Goal: Transaction & Acquisition: Purchase product/service

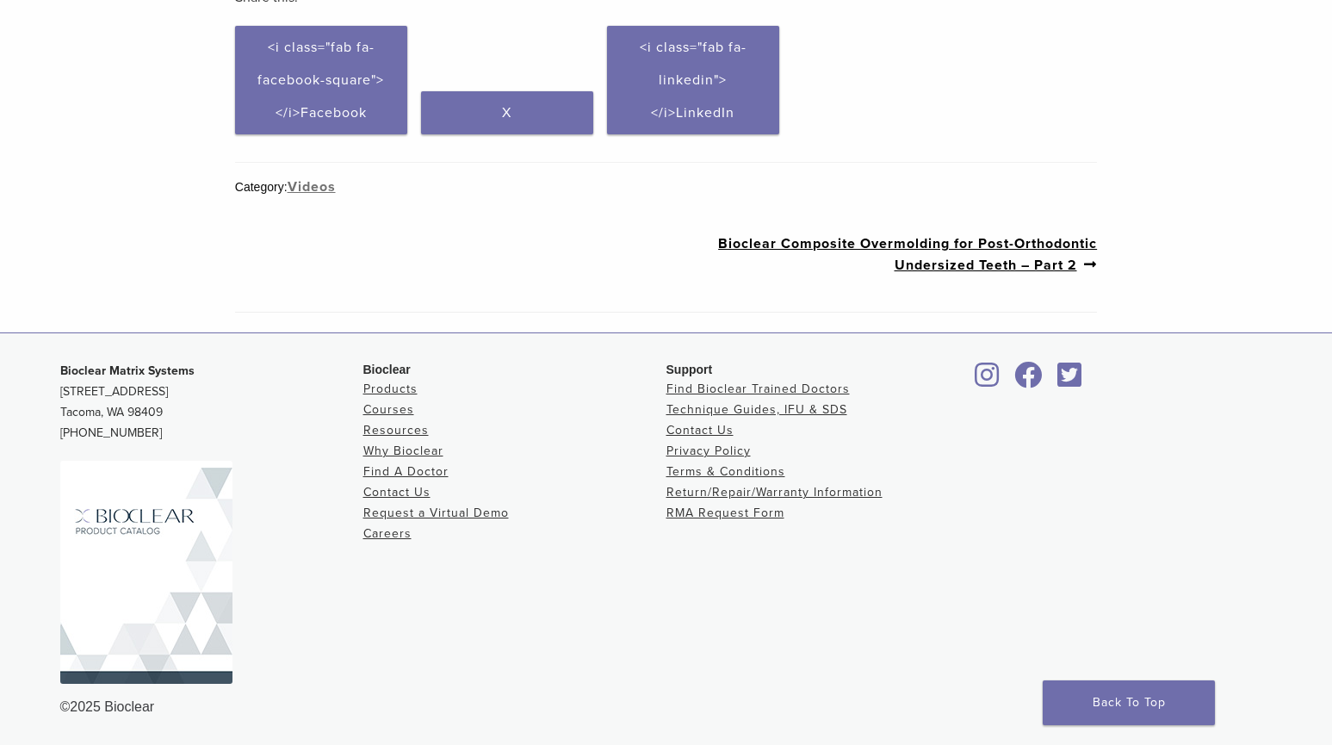
scroll to position [334, 0]
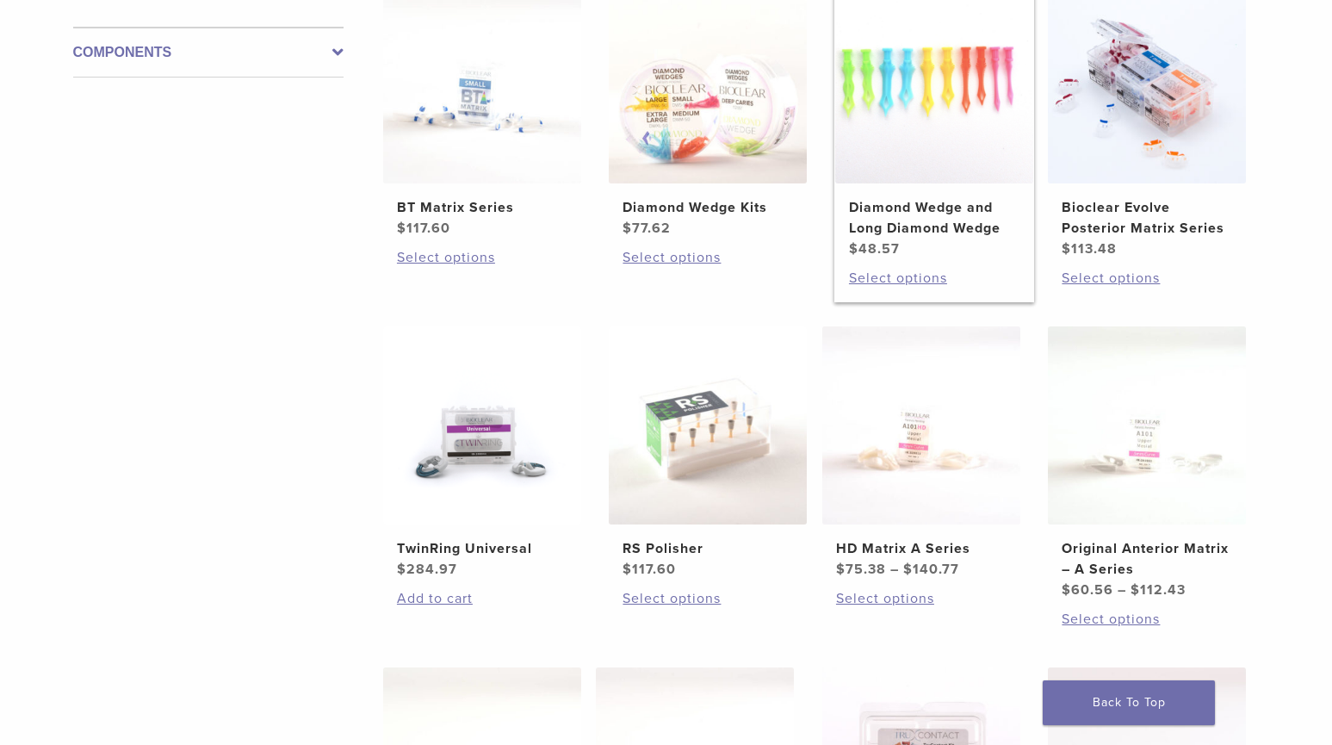
scroll to position [430, 0]
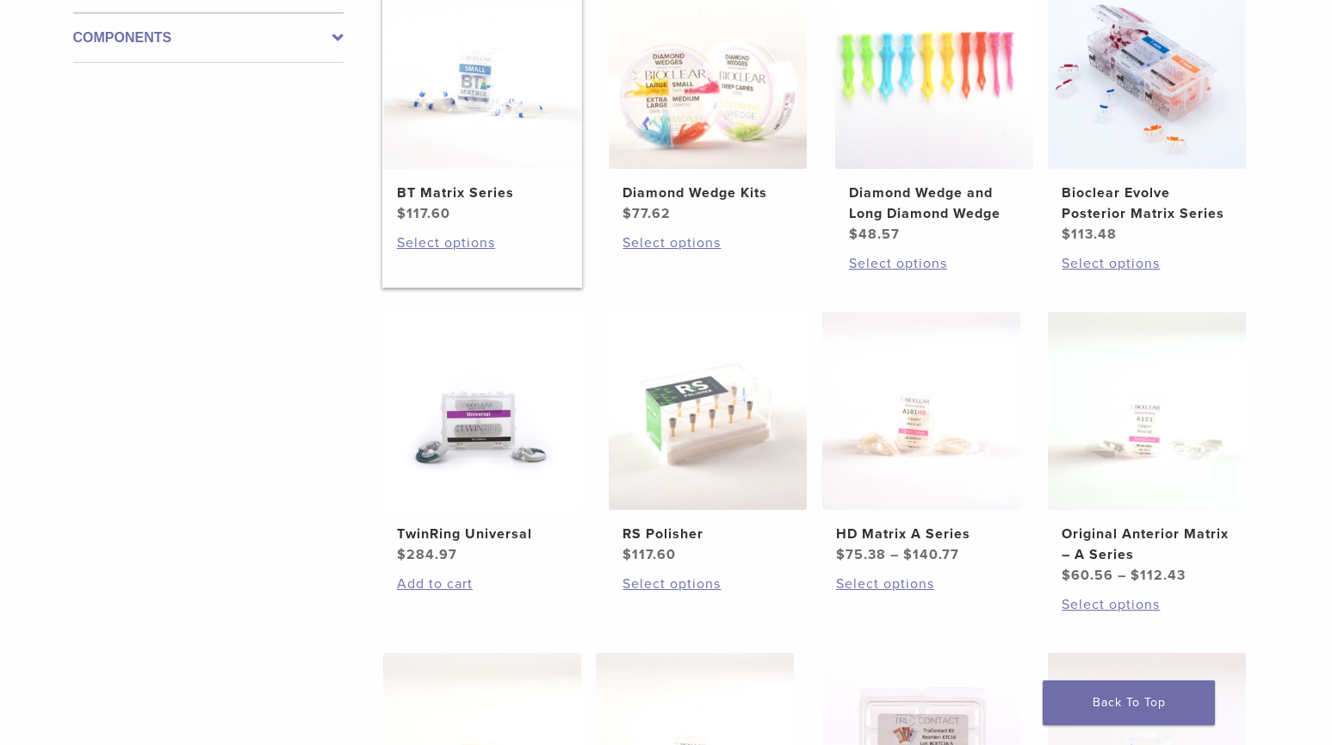
click at [473, 196] on h2 "BT Matrix Series" at bounding box center [482, 192] width 170 height 21
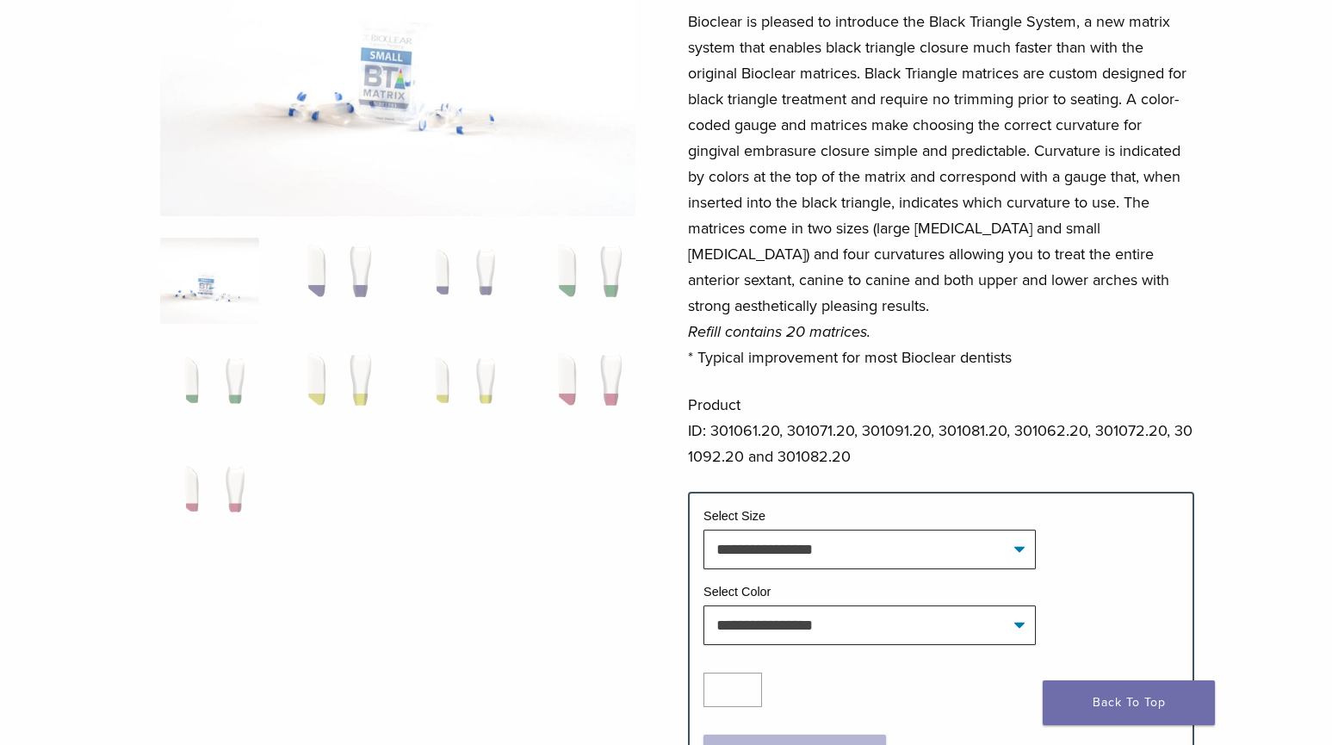
scroll to position [344, 0]
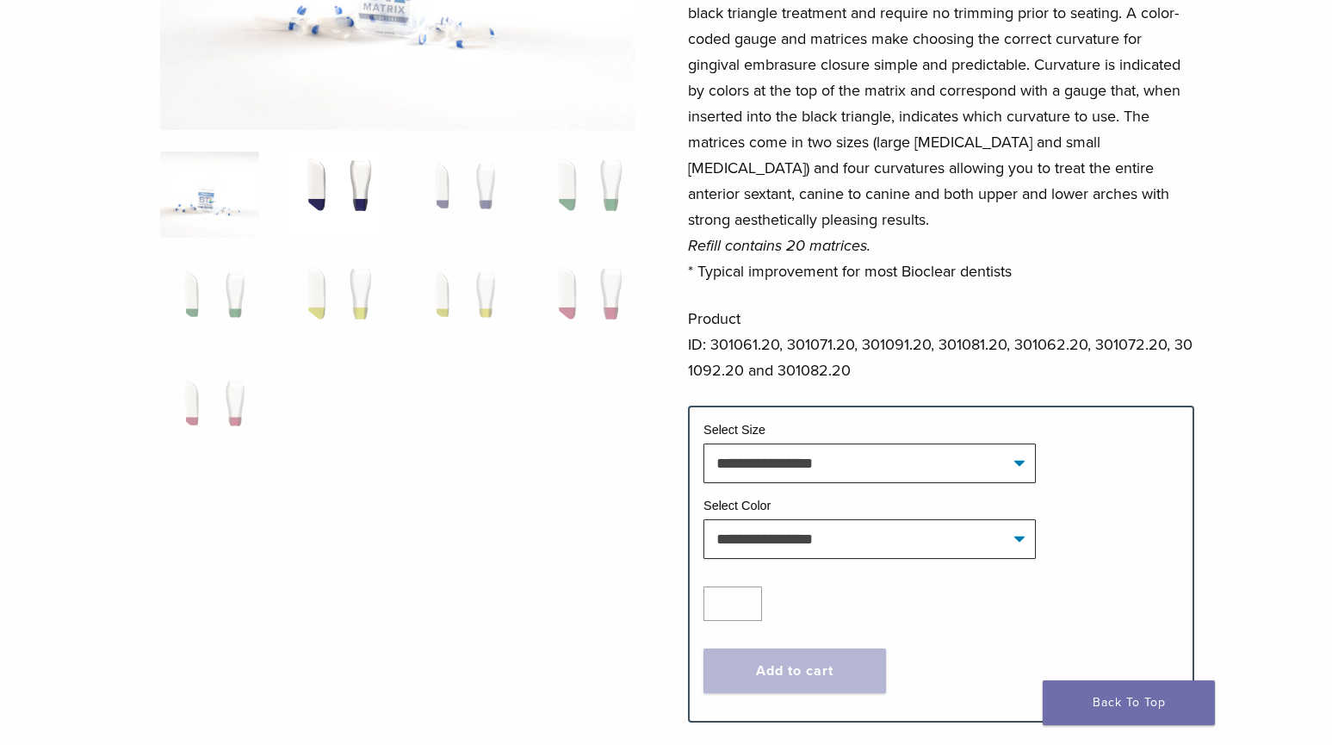
click at [358, 198] on img at bounding box center [334, 194] width 99 height 86
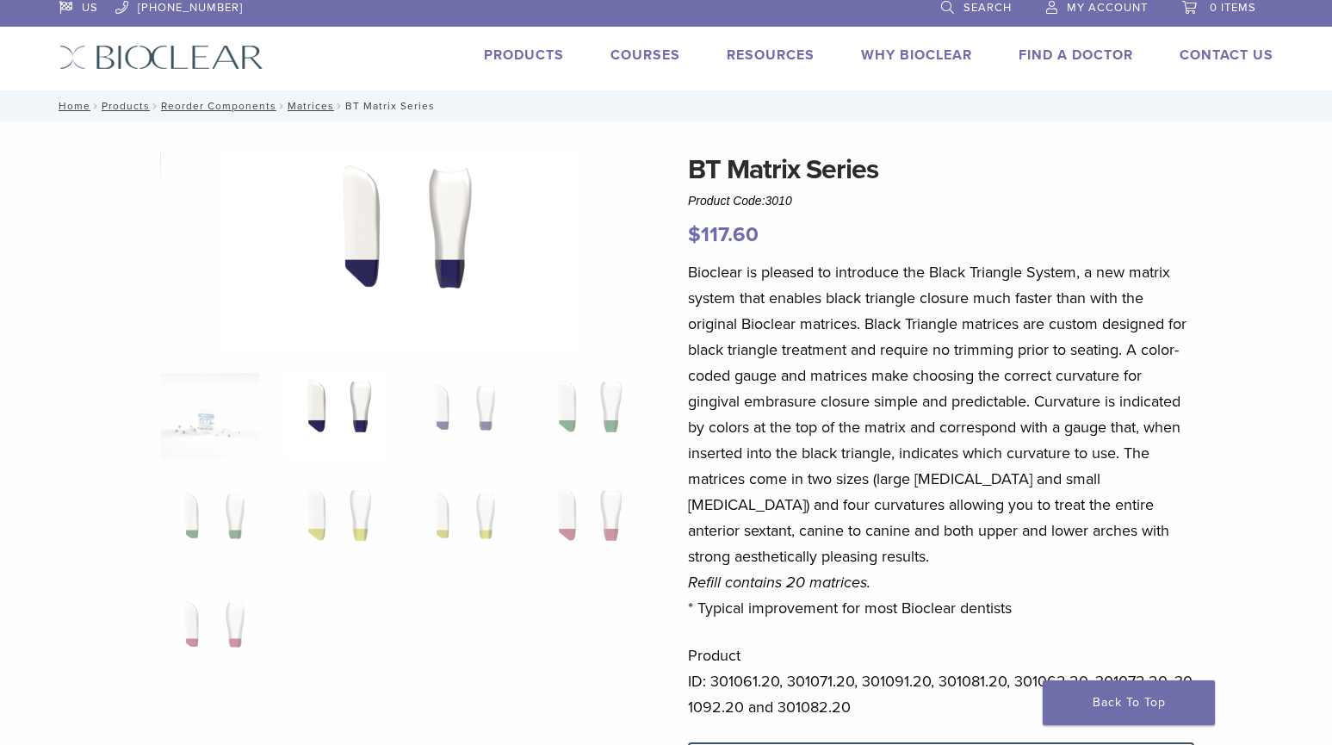
scroll to position [0, 0]
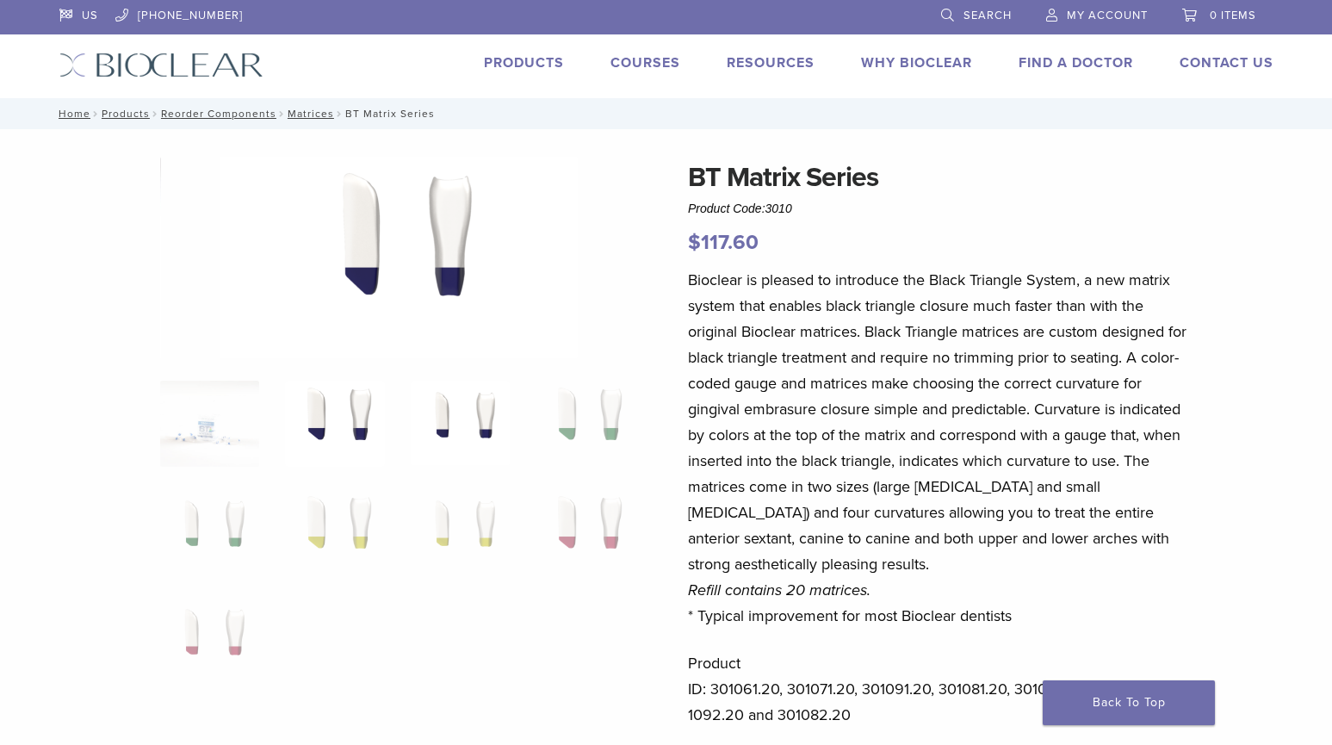
click at [462, 433] on img at bounding box center [460, 423] width 99 height 86
click at [601, 449] on img at bounding box center [584, 423] width 99 height 86
click at [584, 530] on img at bounding box center [584, 532] width 99 height 86
click at [469, 512] on img at bounding box center [460, 532] width 99 height 86
click at [197, 512] on img at bounding box center [209, 532] width 99 height 86
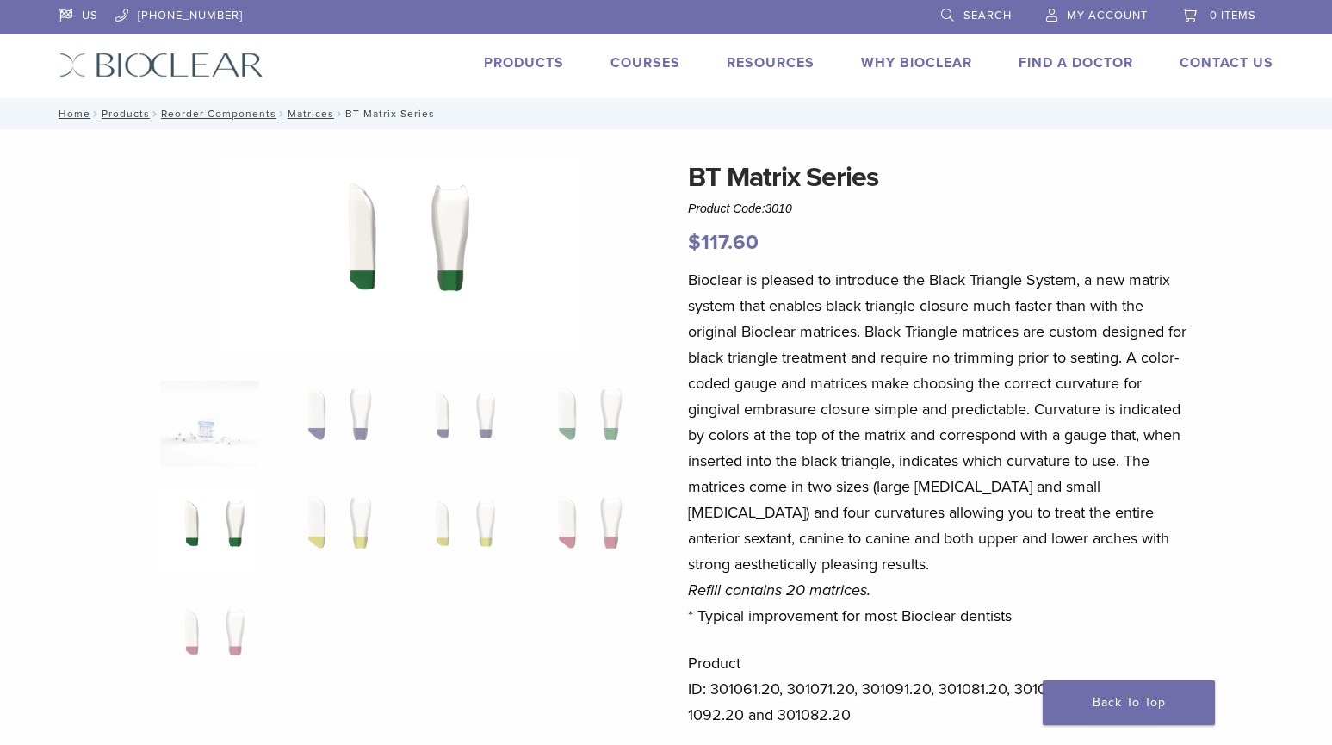
click at [197, 589] on ol at bounding box center [397, 542] width 501 height 325
click at [236, 616] on img at bounding box center [209, 640] width 99 height 86
